Goal: Task Accomplishment & Management: Use online tool/utility

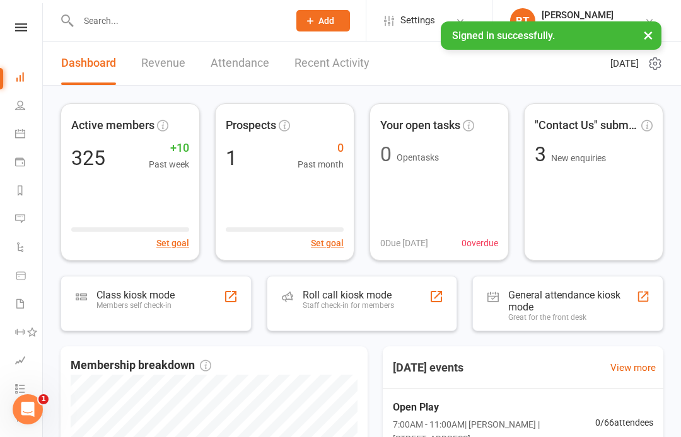
click at [7, 25] on link at bounding box center [21, 27] width 45 height 8
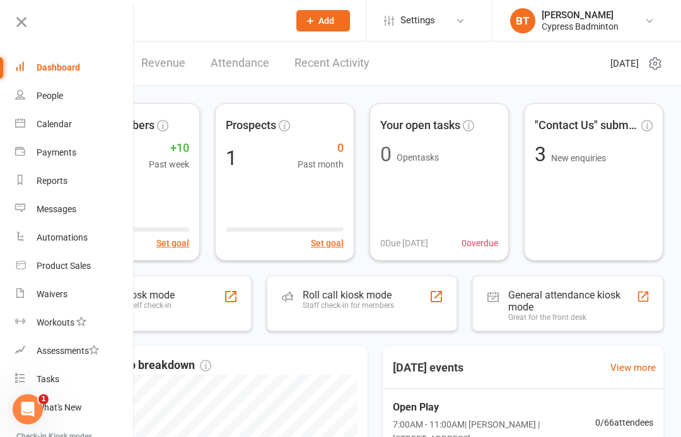
click at [71, 294] on link "Waivers" at bounding box center [74, 295] width 119 height 28
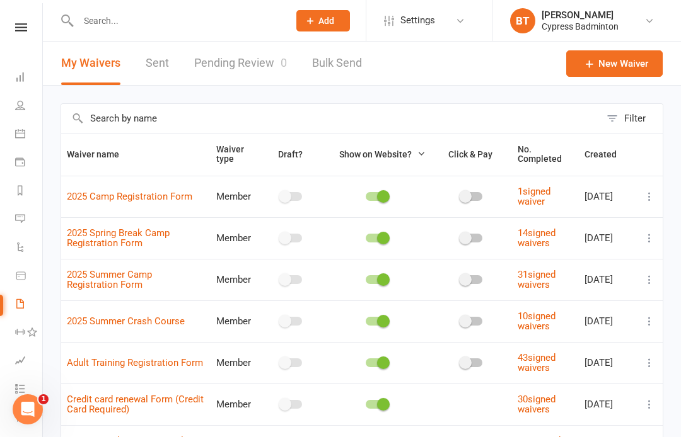
click at [258, 65] on link "Pending Review 0" at bounding box center [240, 63] width 93 height 43
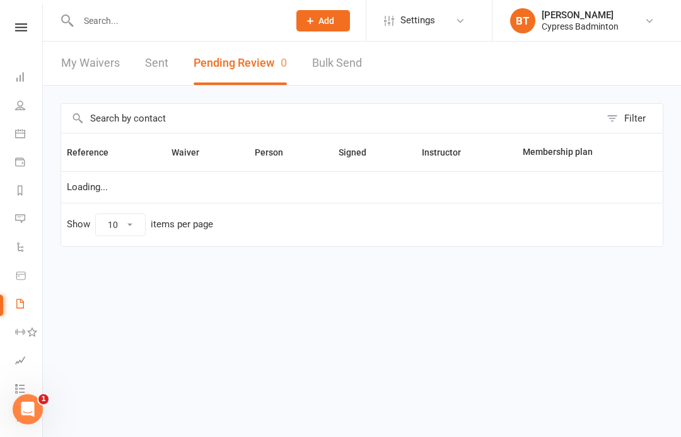
select select "50"
click at [21, 197] on link "Reports" at bounding box center [29, 192] width 28 height 28
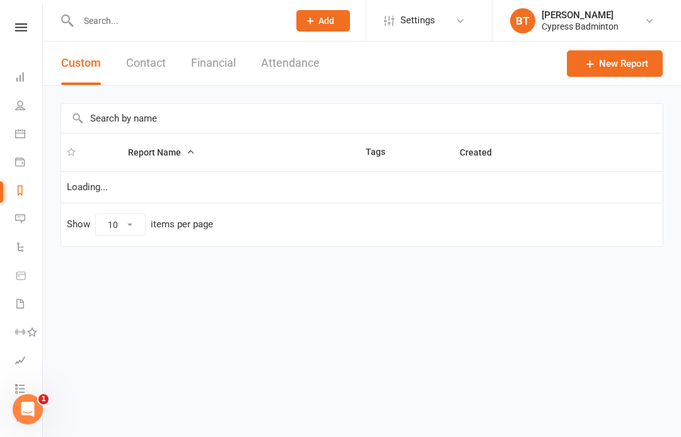
click at [228, 55] on button "Financial" at bounding box center [213, 63] width 45 height 43
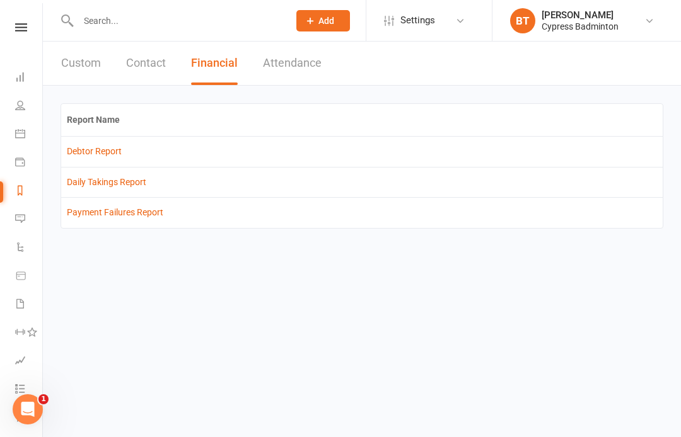
click at [91, 119] on th "Report Name" at bounding box center [361, 120] width 601 height 32
click at [105, 147] on link "Debtor Report" at bounding box center [94, 151] width 55 height 10
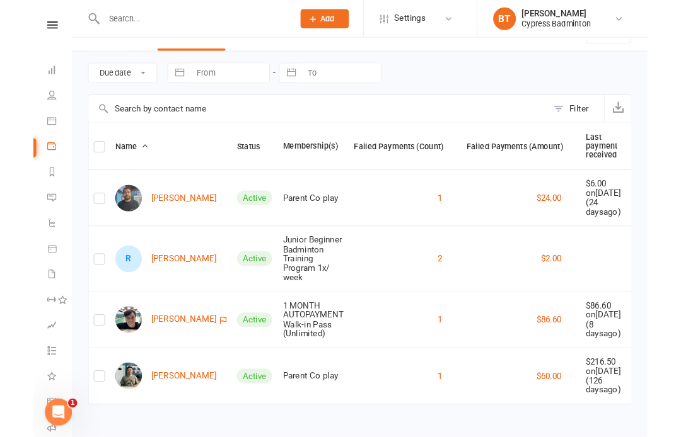
scroll to position [211, 0]
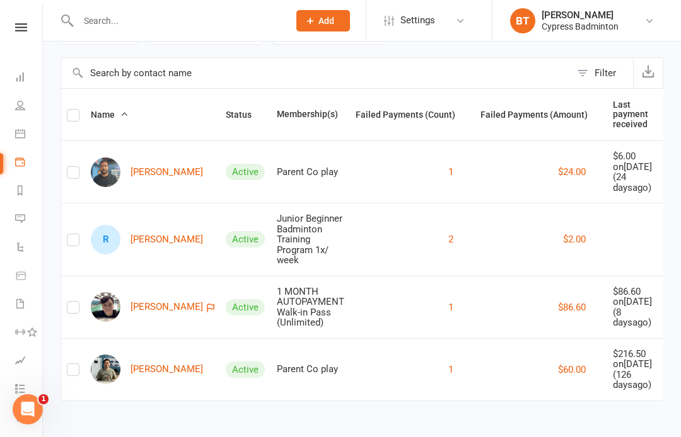
click at [36, 18] on nav "Clubworx Dashboard People Calendar Payments Reports Messages Automations Produc…" at bounding box center [21, 221] width 43 height 437
click at [34, 28] on link at bounding box center [21, 27] width 45 height 8
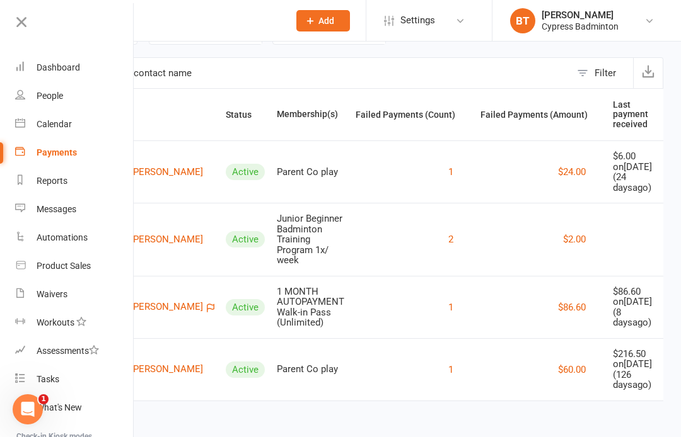
click at [77, 70] on div "Dashboard" at bounding box center [58, 67] width 43 height 10
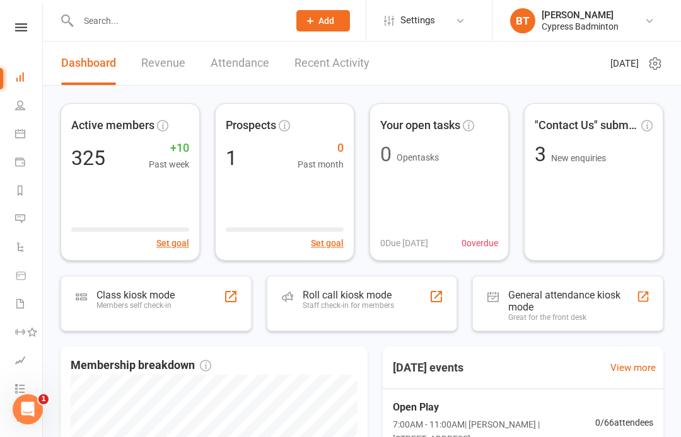
click at [347, 289] on div "Roll call kiosk mode" at bounding box center [348, 295] width 91 height 12
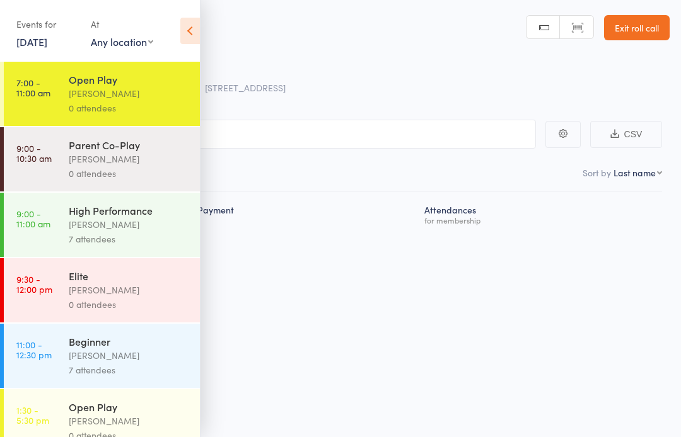
click at [158, 85] on div "Open Play" at bounding box center [129, 79] width 120 height 14
click at [198, 16] on div "Events for 12 Oct, 2025 12 Oct, 2025 October 2025 Sun Mon Tue Wed Thu Fri Sat 4…" at bounding box center [100, 32] width 200 height 64
click at [193, 32] on icon at bounding box center [190, 31] width 20 height 26
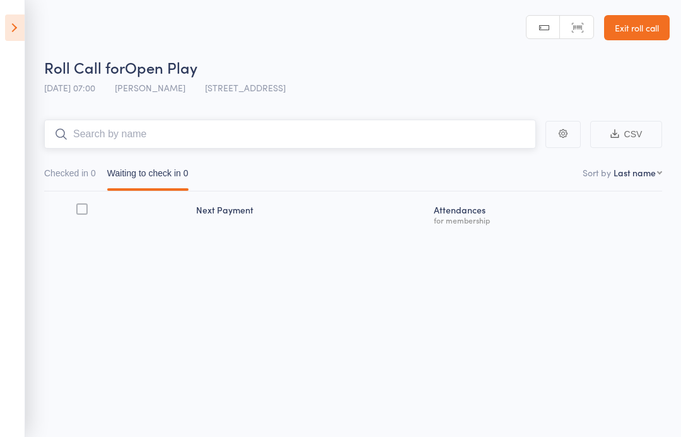
click at [218, 135] on input "search" at bounding box center [290, 134] width 492 height 29
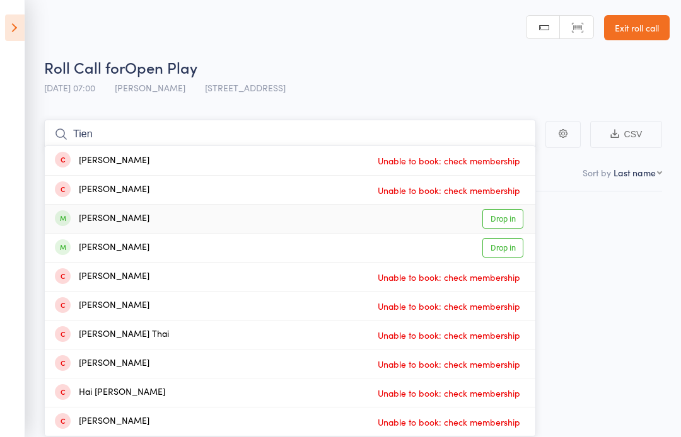
type input "Tien"
click at [510, 220] on link "Drop in" at bounding box center [502, 219] width 41 height 20
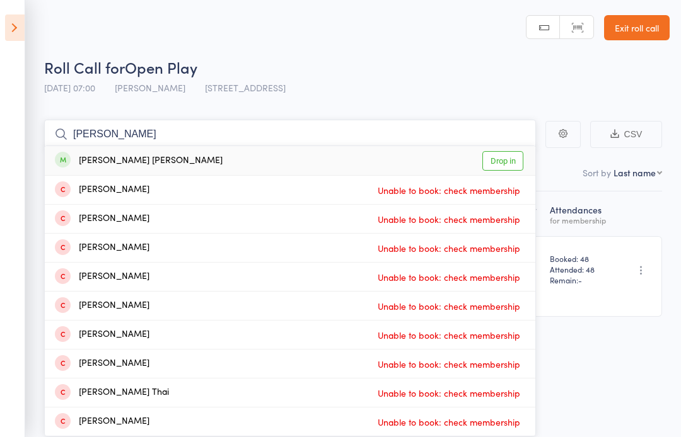
type input "Anh duy"
click at [507, 165] on link "Drop in" at bounding box center [502, 161] width 41 height 20
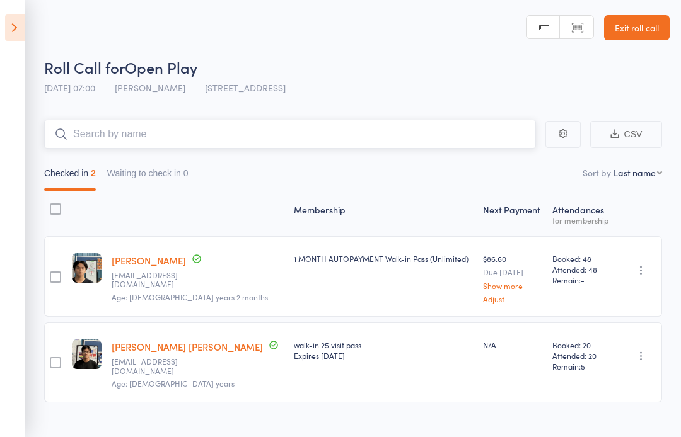
click at [368, 138] on input "search" at bounding box center [290, 134] width 492 height 29
click at [464, 138] on input "search" at bounding box center [290, 134] width 492 height 29
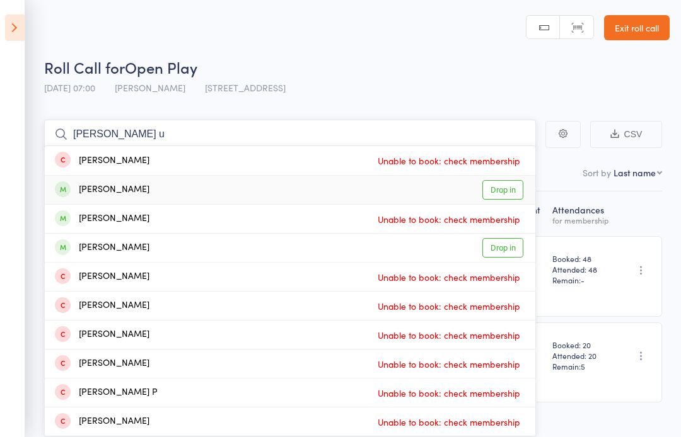
type input "Prak u"
click at [509, 190] on link "Drop in" at bounding box center [502, 190] width 41 height 20
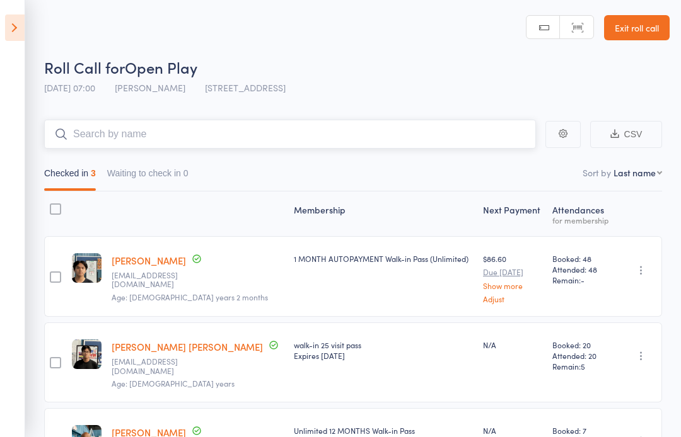
click at [394, 129] on input "search" at bounding box center [290, 134] width 492 height 29
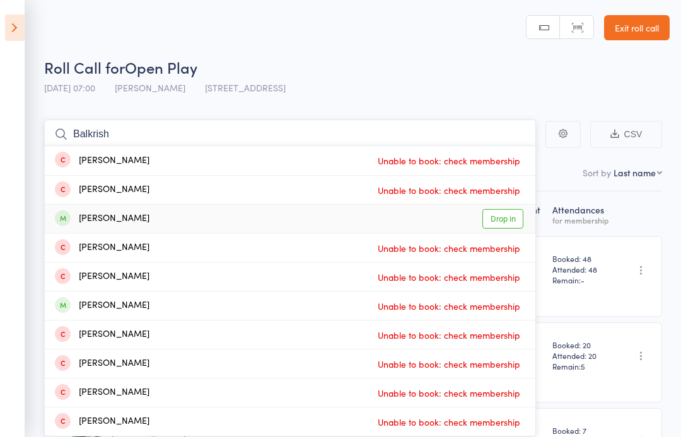
type input "Balkrish"
click at [516, 226] on link "Drop in" at bounding box center [502, 219] width 41 height 20
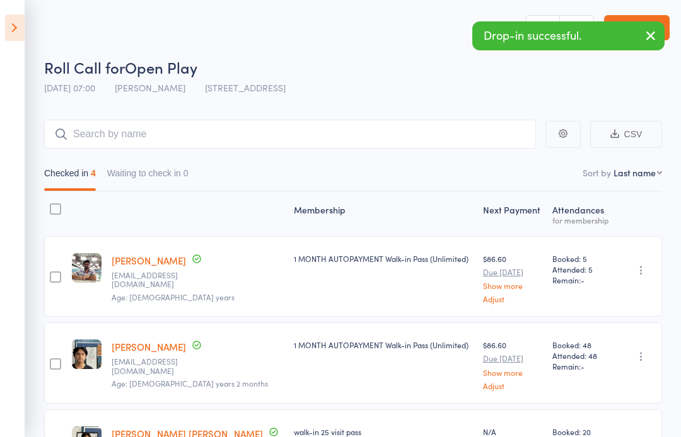
click at [635, 172] on select "First name Last name Birthday today? Behind on payments? Check in time Next pay…" at bounding box center [637, 172] width 49 height 13
select select "4"
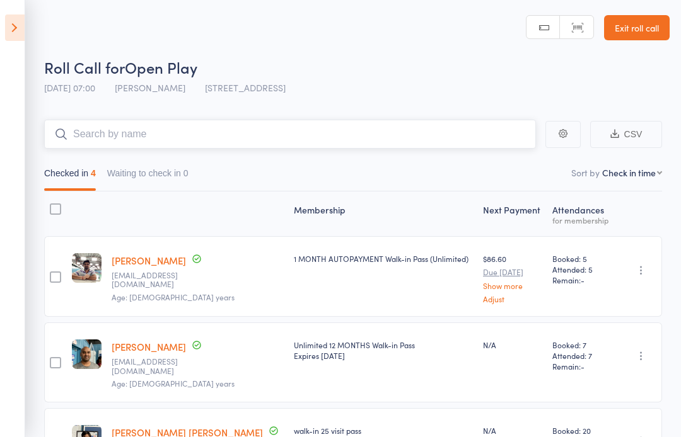
click at [489, 128] on input "search" at bounding box center [290, 134] width 492 height 29
click at [470, 132] on input "search" at bounding box center [290, 134] width 492 height 29
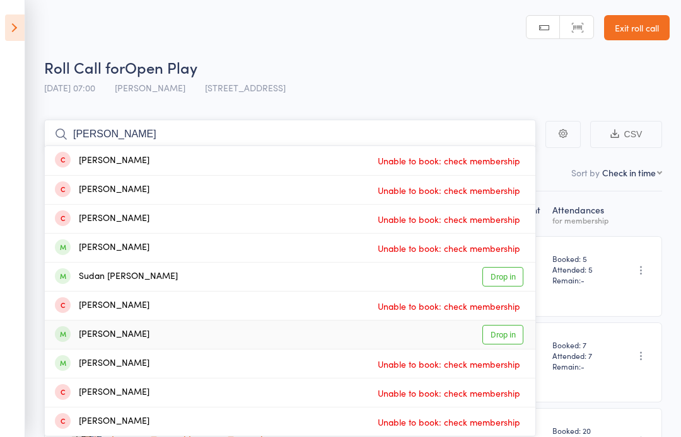
type input "Karthik"
click at [513, 332] on link "Drop in" at bounding box center [502, 335] width 41 height 20
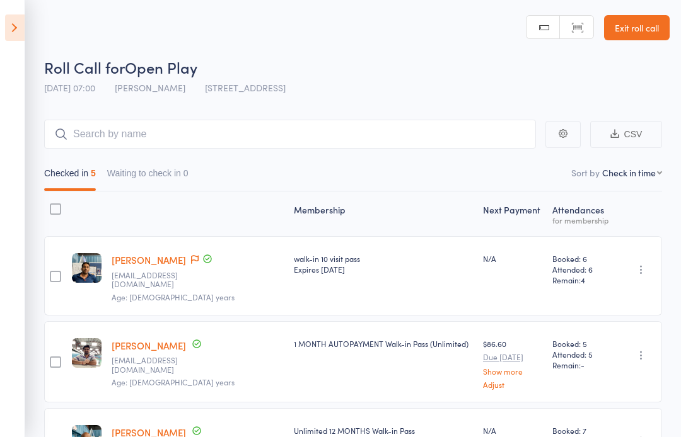
click at [199, 263] on icon at bounding box center [195, 259] width 8 height 9
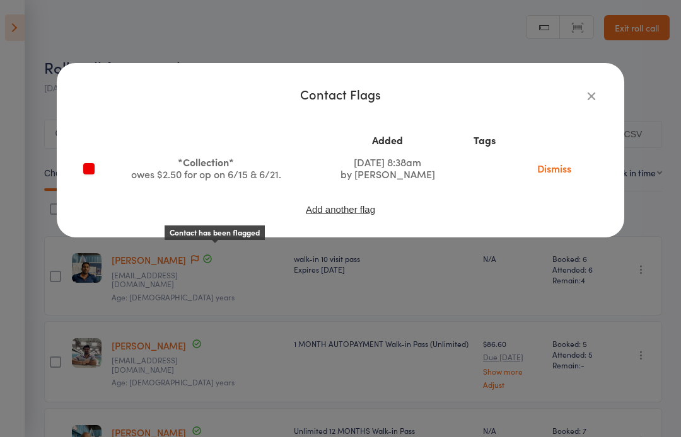
click at [598, 92] on icon "button" at bounding box center [591, 96] width 14 height 14
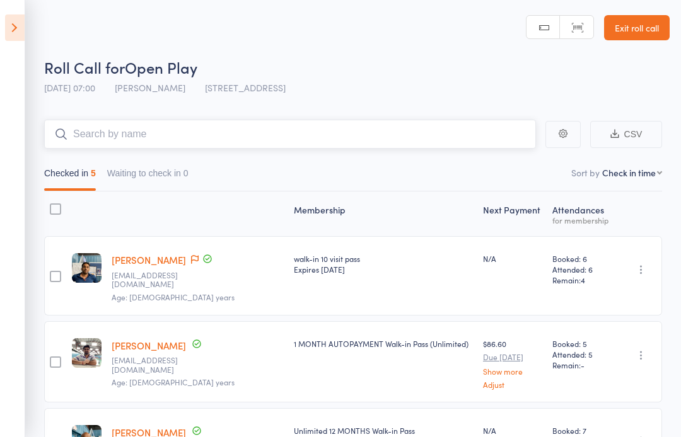
click at [390, 130] on input "search" at bounding box center [290, 134] width 492 height 29
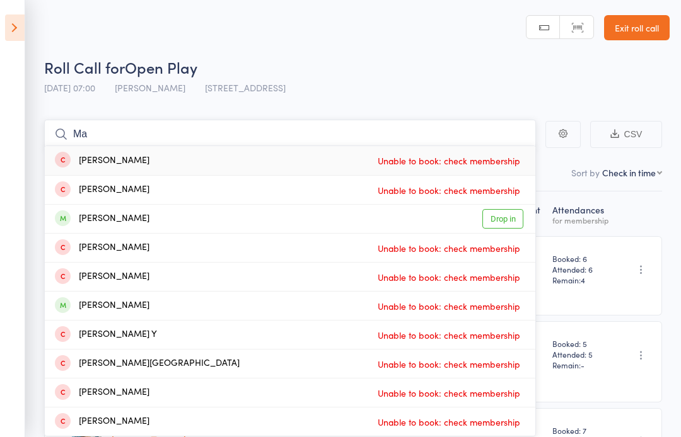
type input "M"
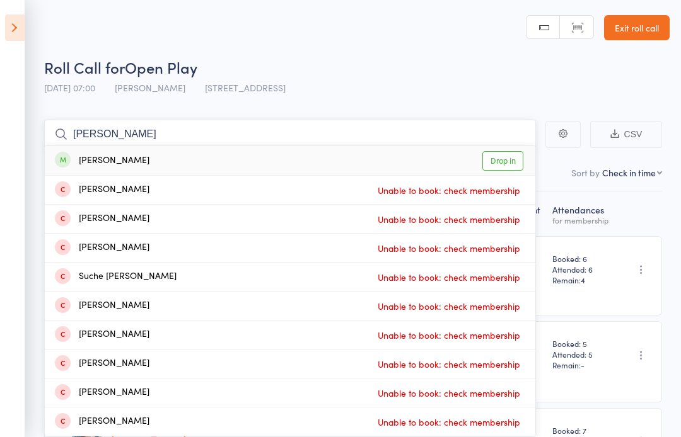
type input "Sujith"
click at [508, 154] on link "Drop in" at bounding box center [502, 161] width 41 height 20
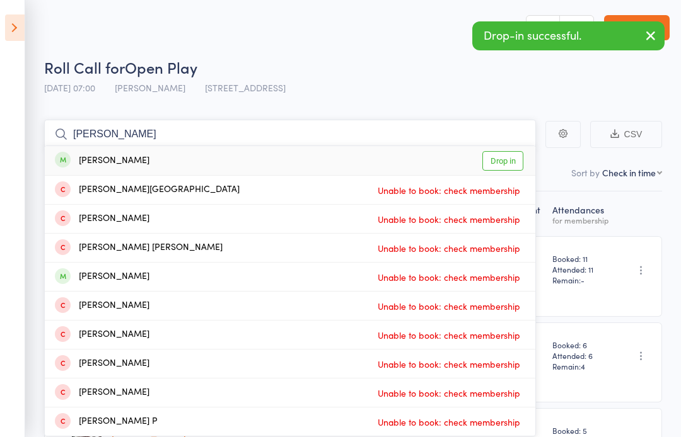
type input "Anusha"
click at [499, 161] on link "Drop in" at bounding box center [502, 161] width 41 height 20
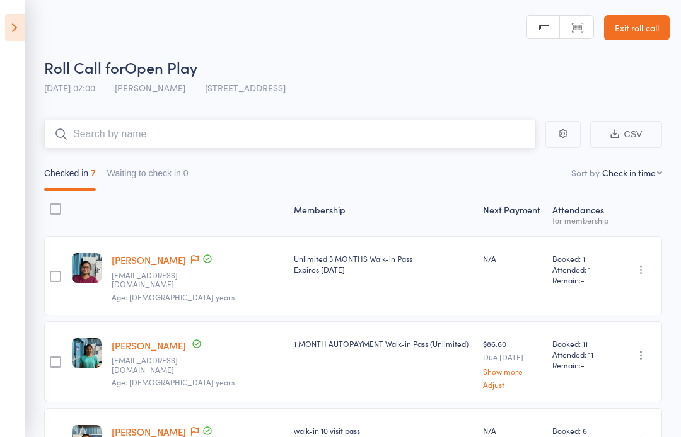
click at [254, 138] on input "search" at bounding box center [290, 134] width 492 height 29
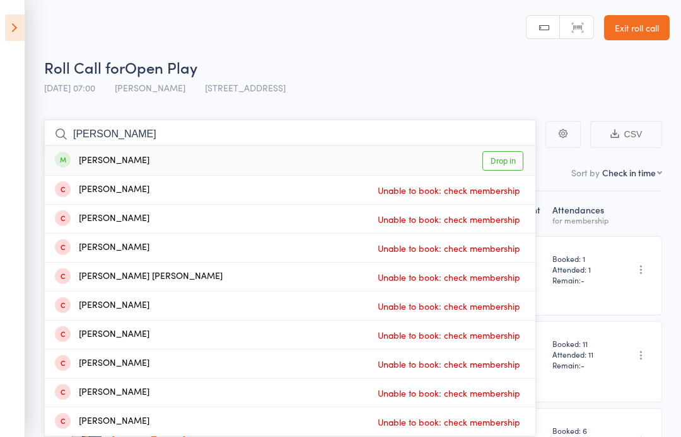
type input "Kate"
click at [509, 166] on link "Drop in" at bounding box center [502, 161] width 41 height 20
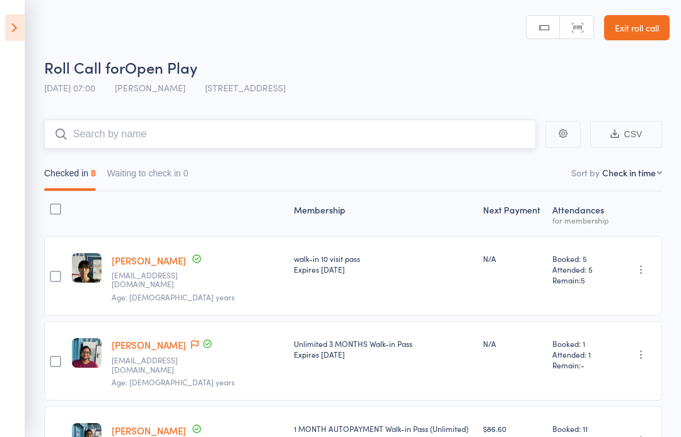
click at [437, 134] on input "search" at bounding box center [290, 134] width 492 height 29
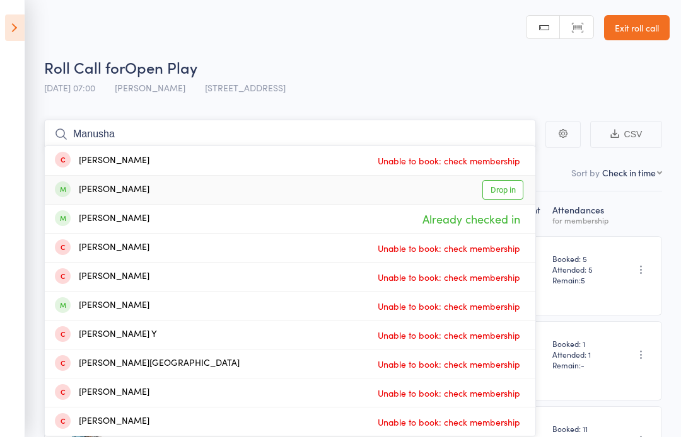
type input "Manusha"
click at [497, 192] on link "Drop in" at bounding box center [502, 190] width 41 height 20
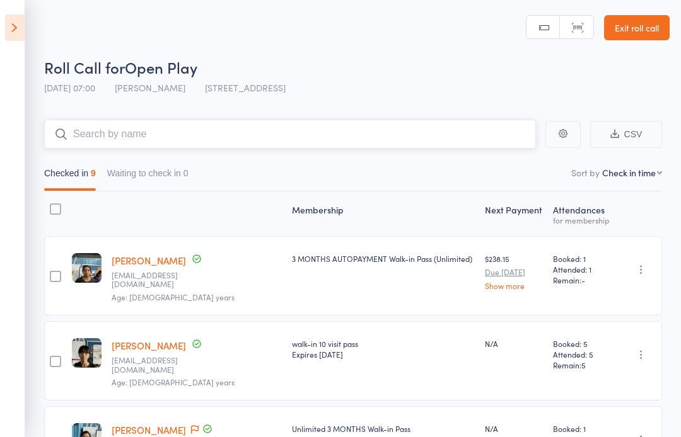
click at [165, 141] on input "search" at bounding box center [290, 134] width 492 height 29
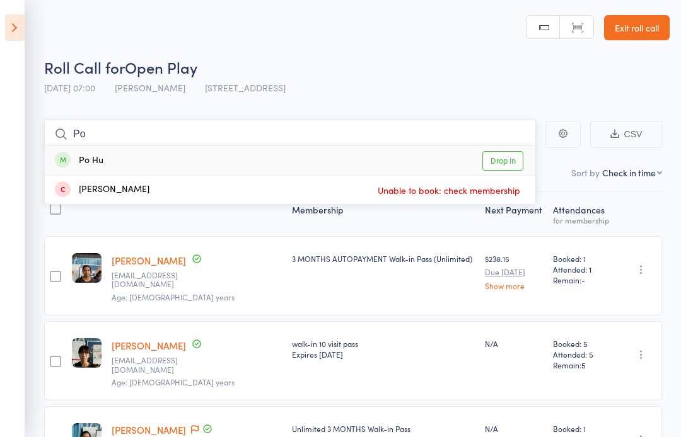
type input "Po"
click at [515, 159] on link "Drop in" at bounding box center [502, 161] width 41 height 20
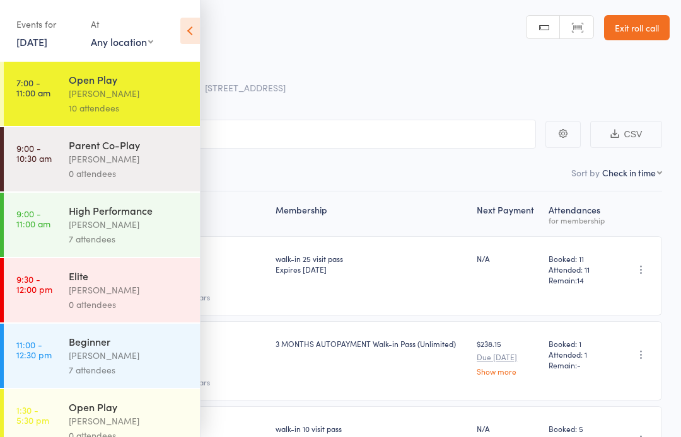
click at [98, 99] on div "Calvin Kristanto" at bounding box center [129, 93] width 120 height 14
click at [187, 30] on icon at bounding box center [190, 31] width 20 height 26
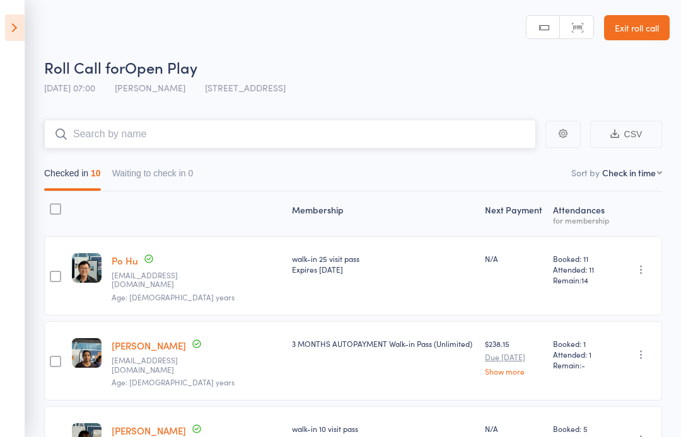
click at [172, 144] on input "search" at bounding box center [290, 134] width 492 height 29
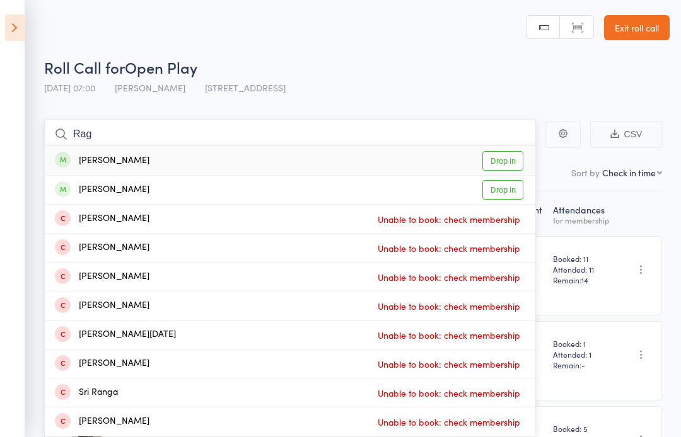
type input "Rag"
click at [497, 169] on link "Drop in" at bounding box center [502, 161] width 41 height 20
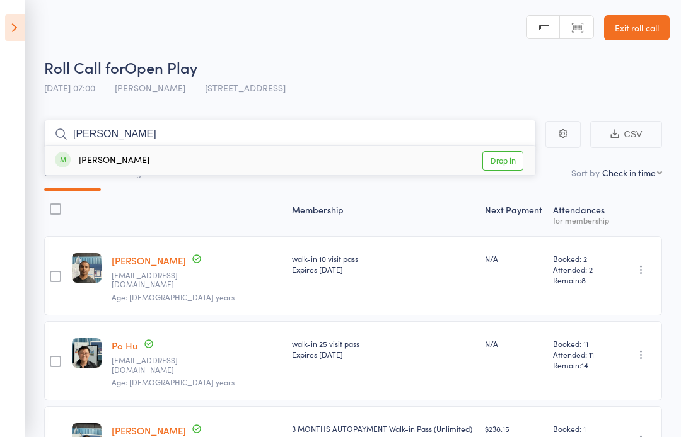
type input "Bhrat"
click at [501, 168] on link "Drop in" at bounding box center [502, 161] width 41 height 20
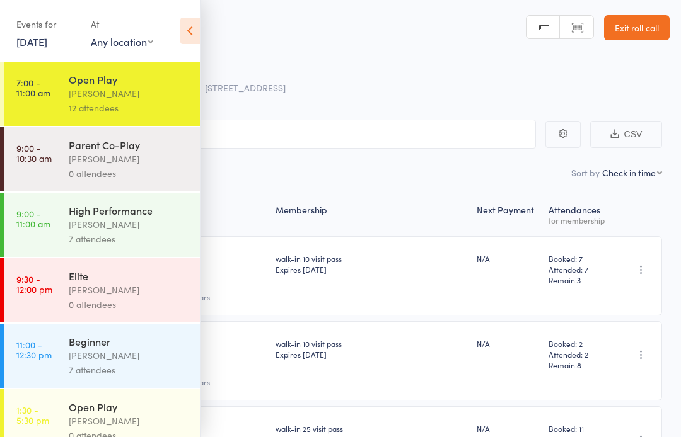
click at [195, 32] on icon at bounding box center [190, 31] width 20 height 26
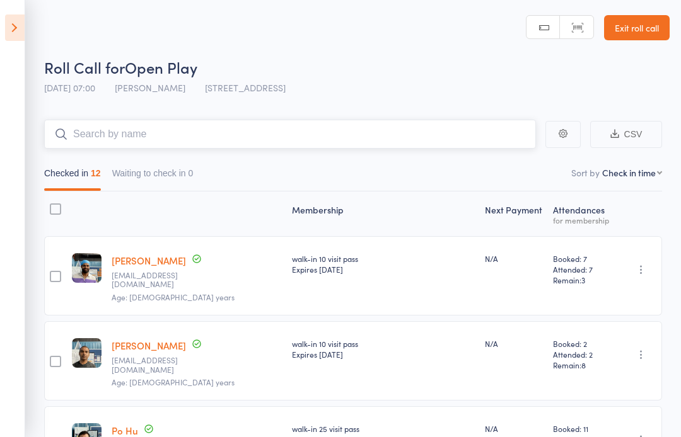
click at [396, 134] on input "search" at bounding box center [290, 134] width 492 height 29
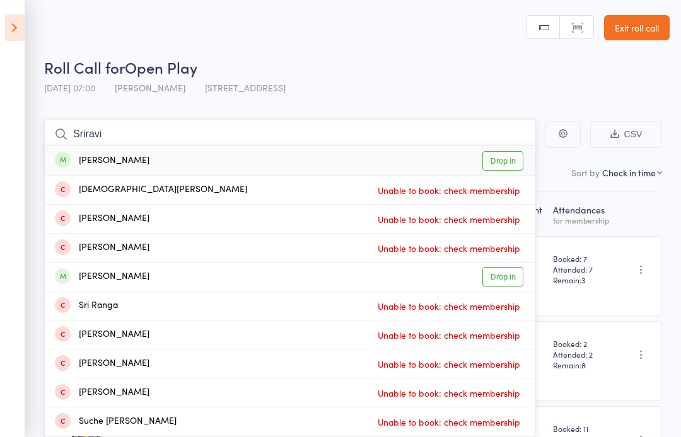
type input "Sriravi"
click at [499, 171] on link "Drop in" at bounding box center [502, 161] width 41 height 20
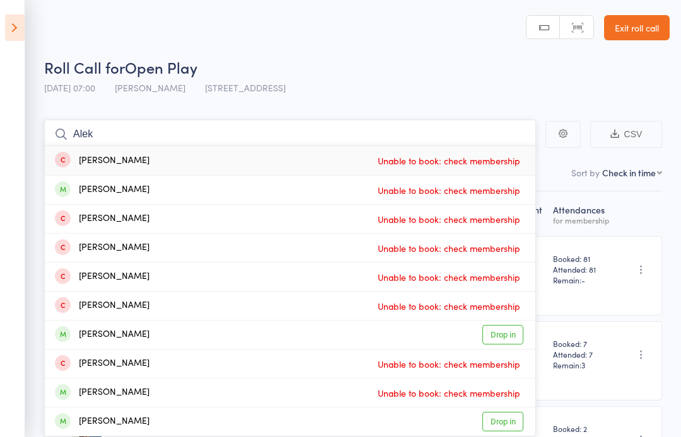
type input "Alek"
click at [502, 335] on link "Drop in" at bounding box center [502, 335] width 41 height 20
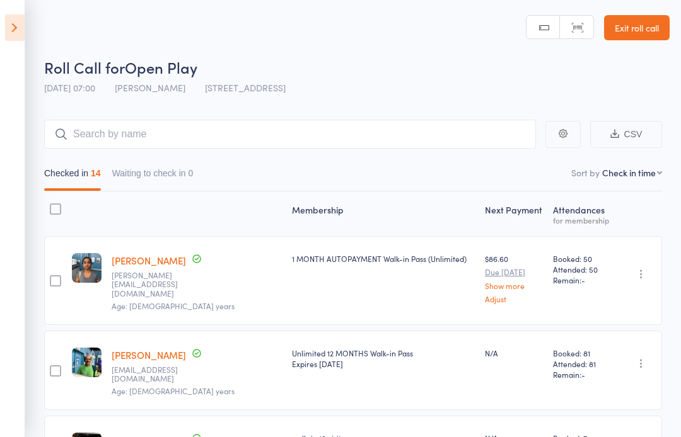
click at [18, 37] on icon at bounding box center [15, 27] width 20 height 26
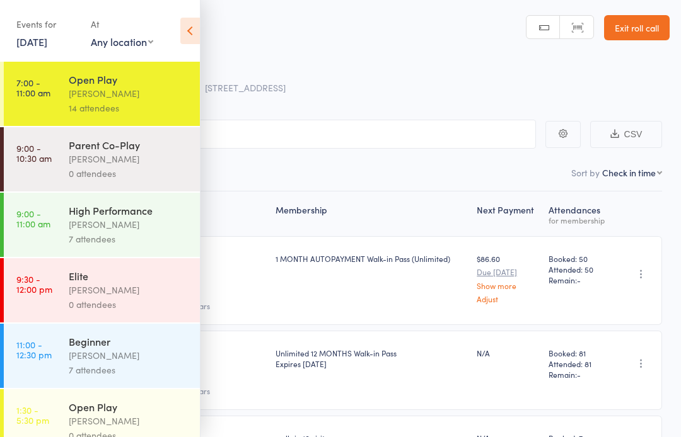
click at [199, 36] on icon at bounding box center [190, 31] width 20 height 26
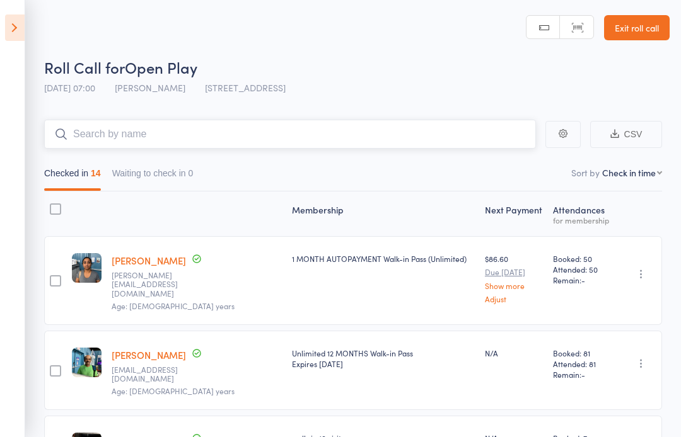
click at [324, 147] on input "search" at bounding box center [290, 134] width 492 height 29
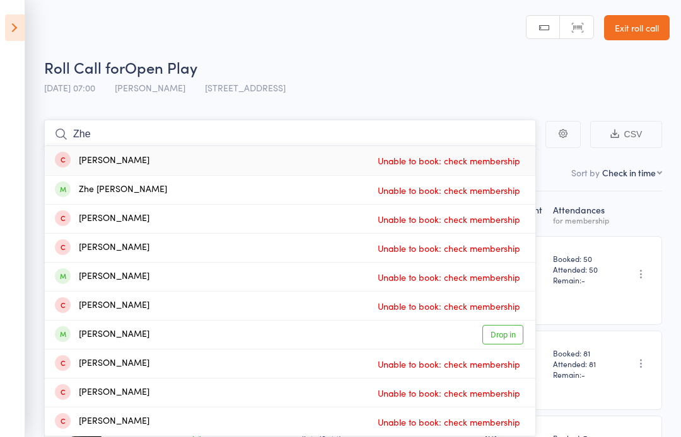
type input "Zhe"
click at [506, 335] on link "Drop in" at bounding box center [502, 335] width 41 height 20
